Goal: Entertainment & Leisure: Browse casually

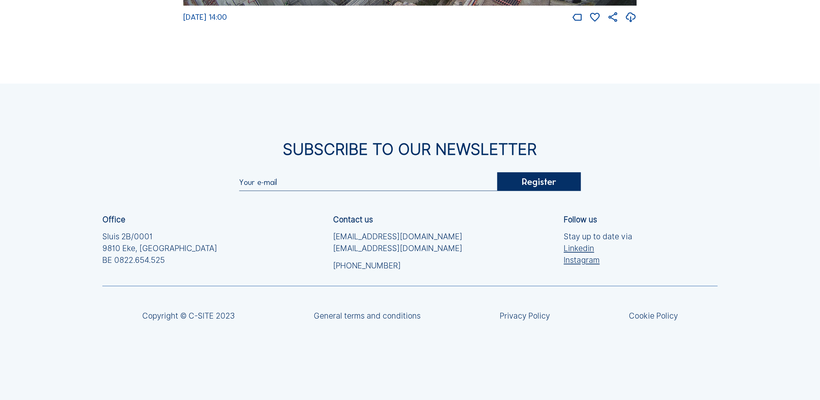
scroll to position [1783, 0]
click at [591, 125] on div "Subscribe to our newsletter Register Office Sluis 2B/0001 [GEOGRAPHIC_DATA] [PH…" at bounding box center [410, 241] width 820 height 316
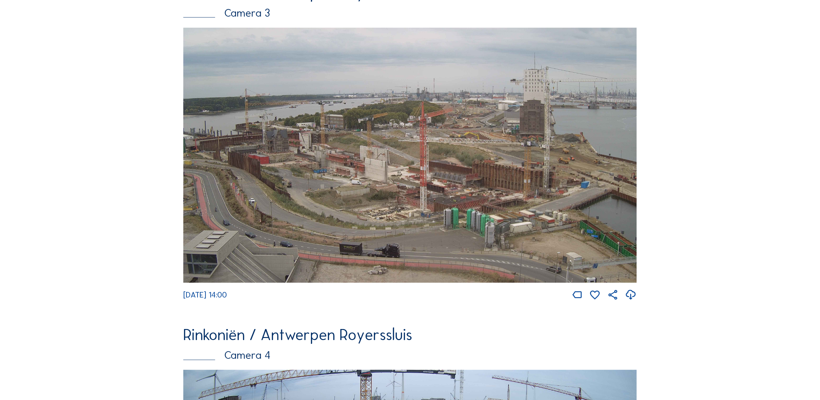
scroll to position [1466, 0]
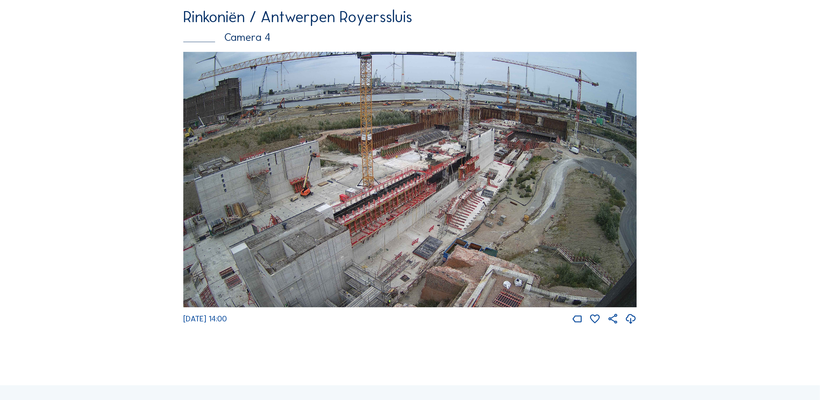
click at [402, 210] on img at bounding box center [410, 179] width 454 height 255
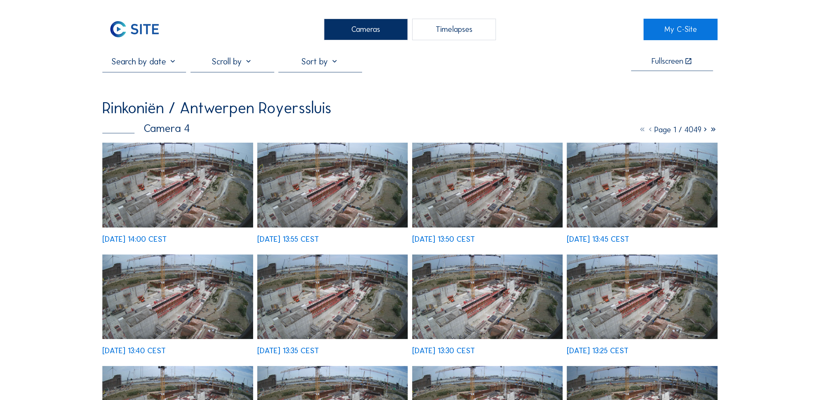
click at [209, 200] on img at bounding box center [177, 185] width 151 height 85
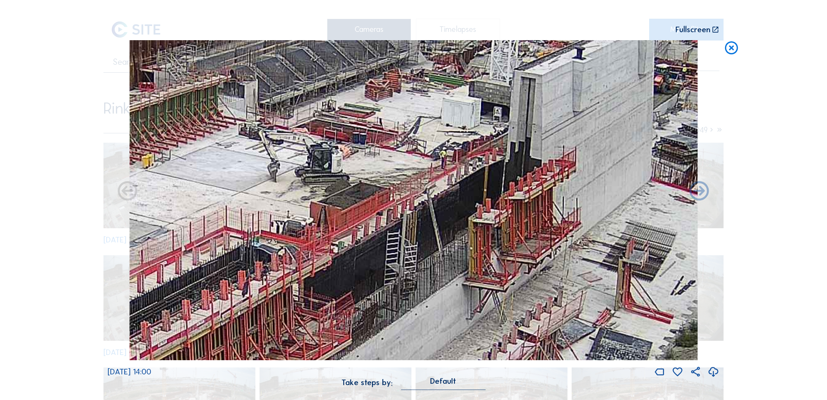
drag, startPoint x: 564, startPoint y: 239, endPoint x: 310, endPoint y: 356, distance: 279.9
click at [310, 356] on img at bounding box center [413, 200] width 568 height 320
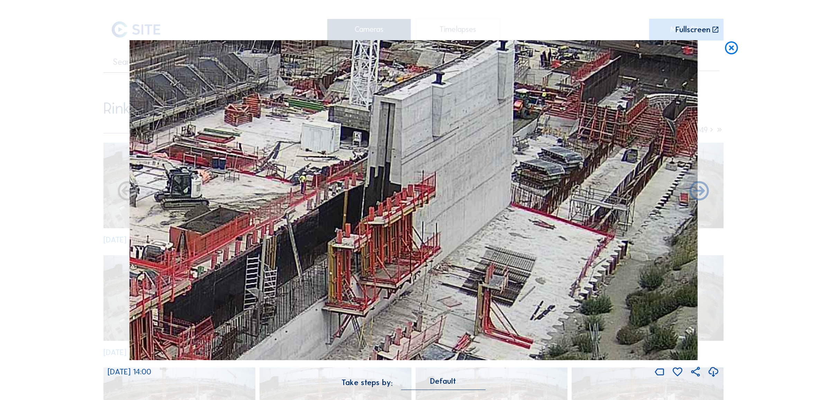
drag, startPoint x: 551, startPoint y: 255, endPoint x: 607, endPoint y: 248, distance: 55.7
click at [607, 248] on img at bounding box center [413, 200] width 568 height 320
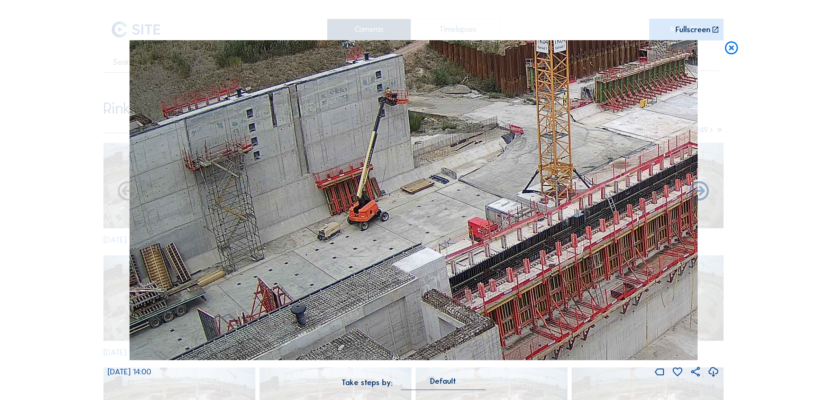
drag, startPoint x: 307, startPoint y: 224, endPoint x: 597, endPoint y: 120, distance: 308.4
click at [597, 120] on img at bounding box center [413, 200] width 568 height 320
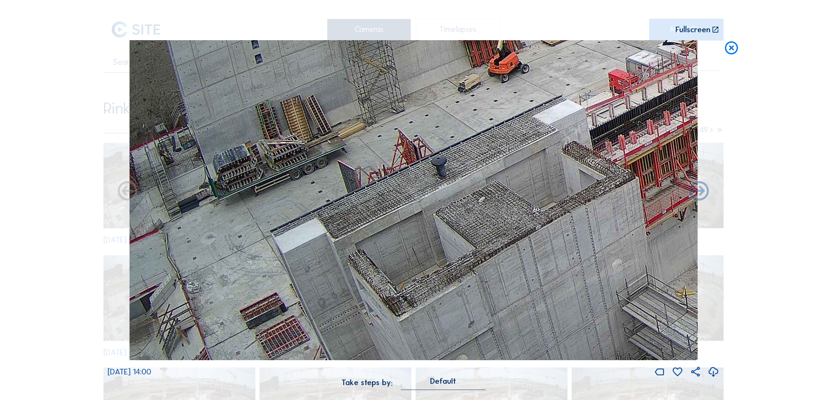
drag, startPoint x: 319, startPoint y: 134, endPoint x: 668, endPoint y: 9, distance: 369.9
click at [668, 9] on div "Scroll to travel through time | Press 'Alt' Button + Scroll to Zoom | Click and…" at bounding box center [414, 198] width 612 height 397
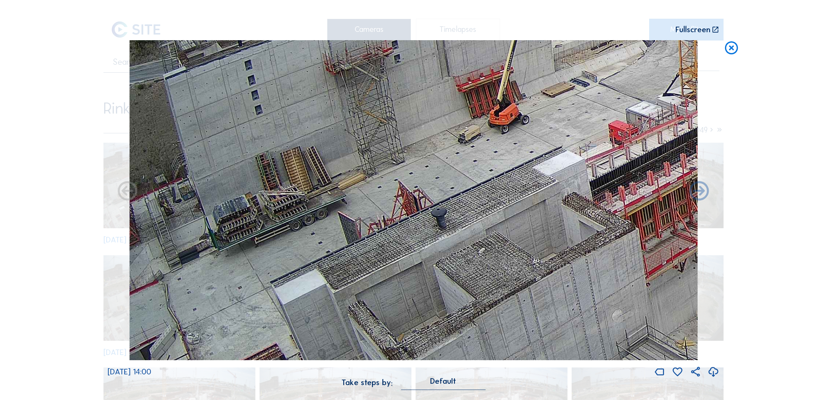
drag, startPoint x: 324, startPoint y: 229, endPoint x: 412, endPoint y: 264, distance: 94.5
click at [412, 264] on img at bounding box center [413, 200] width 568 height 320
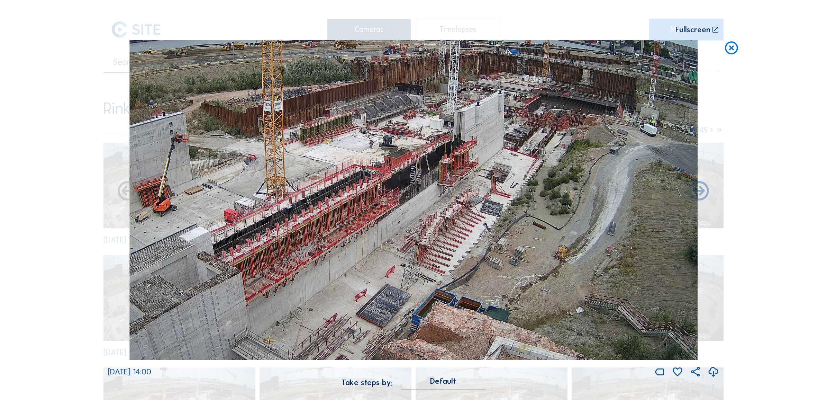
drag, startPoint x: 534, startPoint y: 286, endPoint x: 294, endPoint y: 338, distance: 245.0
click at [294, 338] on img at bounding box center [413, 200] width 568 height 320
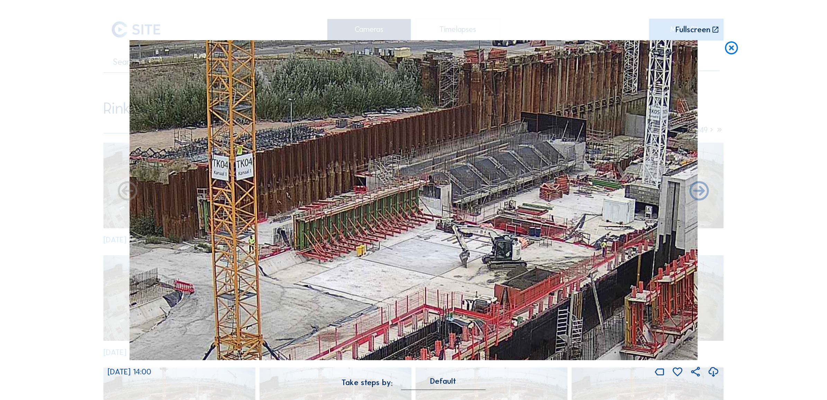
drag, startPoint x: 426, startPoint y: 213, endPoint x: 706, endPoint y: 319, distance: 299.5
click at [706, 319] on div "[DATE] 14:00" at bounding box center [414, 209] width 612 height 338
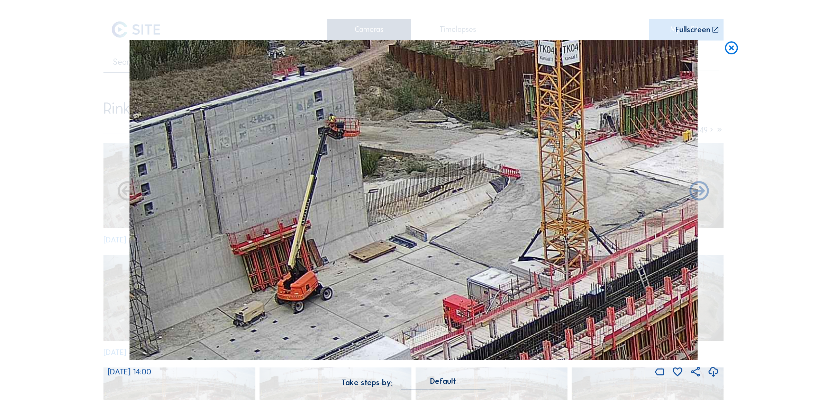
drag, startPoint x: 331, startPoint y: 269, endPoint x: 658, endPoint y: 155, distance: 345.8
click at [658, 155] on img at bounding box center [413, 200] width 568 height 320
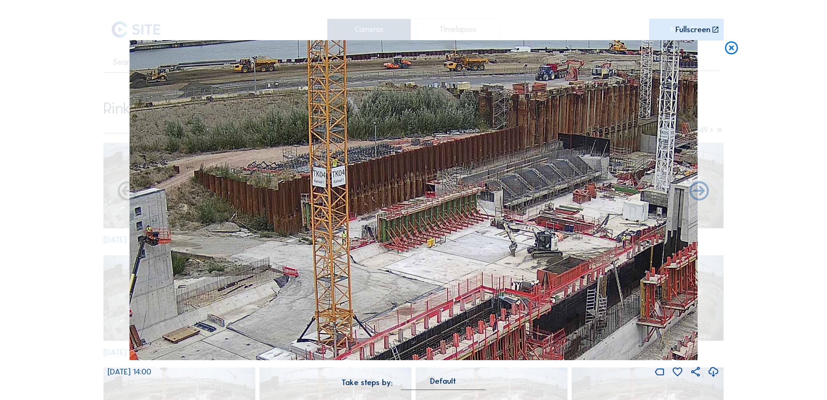
drag, startPoint x: 600, startPoint y: 189, endPoint x: 392, endPoint y: 280, distance: 227.2
click at [392, 280] on img at bounding box center [413, 200] width 568 height 320
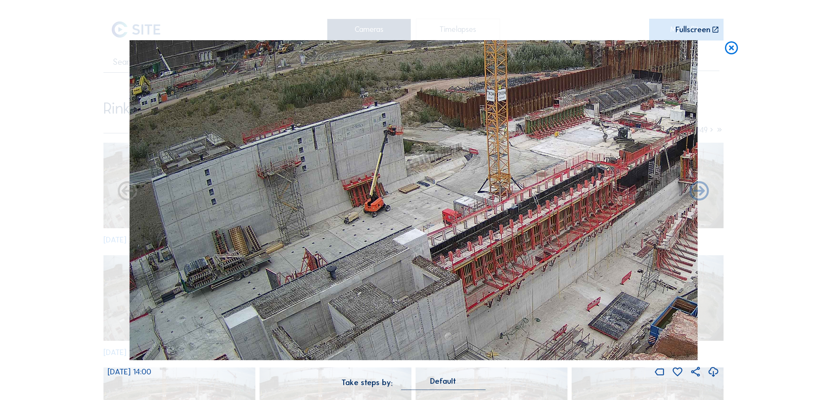
drag, startPoint x: 319, startPoint y: 267, endPoint x: 723, endPoint y: 182, distance: 412.7
click at [723, 182] on div "Scroll to travel through time | Press 'Alt' Button + Scroll to Zoom | Click and…" at bounding box center [413, 200] width 827 height 400
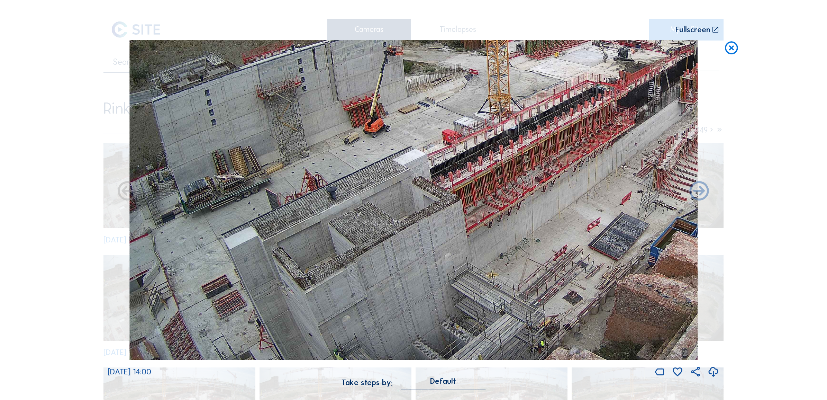
drag, startPoint x: 442, startPoint y: 258, endPoint x: 530, endPoint y: 165, distance: 129.0
click at [530, 166] on img at bounding box center [413, 200] width 568 height 320
drag, startPoint x: 313, startPoint y: 283, endPoint x: 352, endPoint y: 189, distance: 101.2
click at [352, 189] on img at bounding box center [413, 200] width 568 height 320
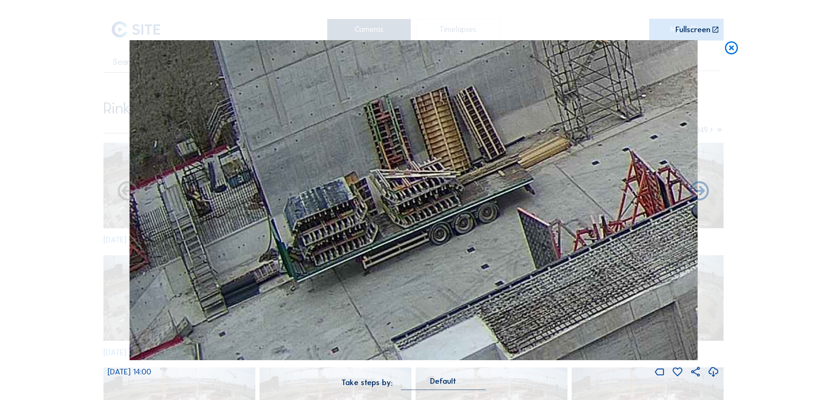
drag, startPoint x: 195, startPoint y: 262, endPoint x: 409, endPoint y: 262, distance: 214.5
click at [407, 263] on img at bounding box center [413, 200] width 568 height 320
